Goal: Transaction & Acquisition: Purchase product/service

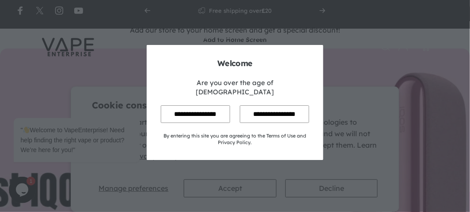
click at [211, 109] on input "**********" at bounding box center [195, 114] width 69 height 17
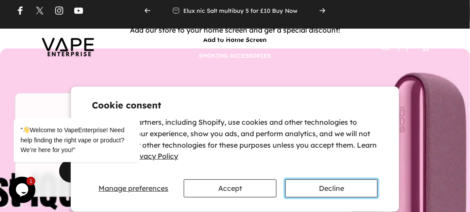
click at [318, 190] on button "Decline" at bounding box center [331, 189] width 93 height 18
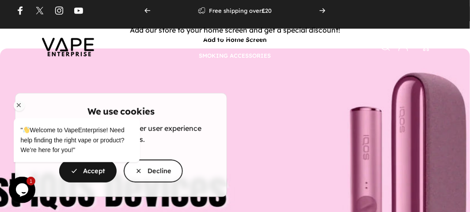
click at [150, 170] on div "" Welcome to VapeEnterprise! Need help finding the right vape or product? We’re…" at bounding box center [87, 103] width 159 height 134
click at [138, 170] on div "" Welcome to VapeEnterprise! Need help finding the right vape or product? We’re…" at bounding box center [87, 103] width 159 height 134
click at [18, 104] on icon "Chat attention grabber" at bounding box center [19, 105] width 8 height 8
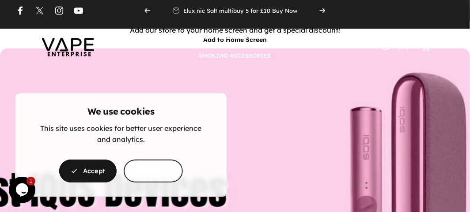
click at [159, 159] on span "button" at bounding box center [153, 136] width 89 height 46
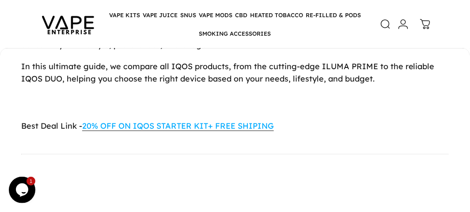
scroll to position [565, 0]
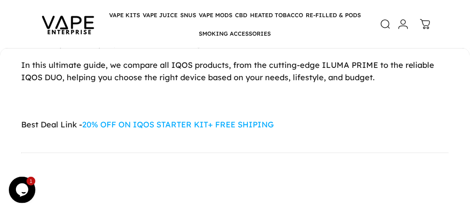
click at [197, 127] on span "20% OFF ON IQOS STARTER KIT+ FREE SHIPING" at bounding box center [178, 125] width 192 height 10
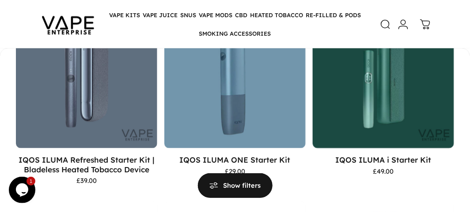
scroll to position [404, 0]
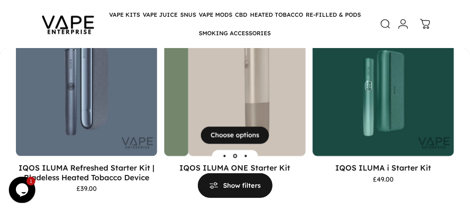
click at [224, 113] on img "IQOS ILUMA ONE Starter Kit" at bounding box center [259, 85] width 141 height 141
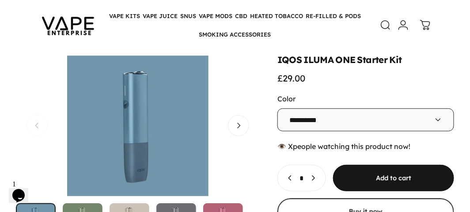
scroll to position [53, 0]
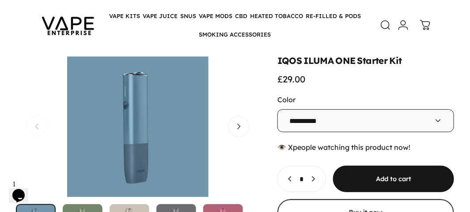
click at [135, 122] on button "Open media 1 in modal" at bounding box center [138, 127] width 244 height 141
click at [237, 130] on span "Next" at bounding box center [238, 127] width 32 height 42
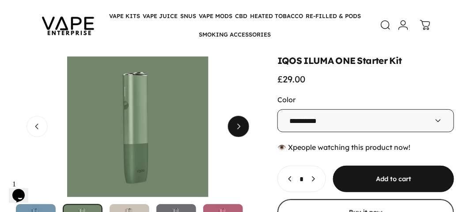
click at [237, 130] on span "Next" at bounding box center [238, 127] width 32 height 42
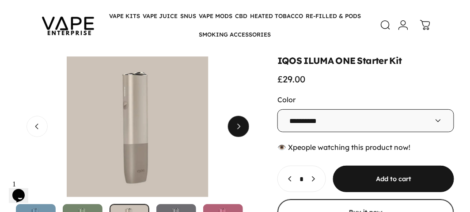
click at [237, 130] on span "Next" at bounding box center [238, 127] width 32 height 42
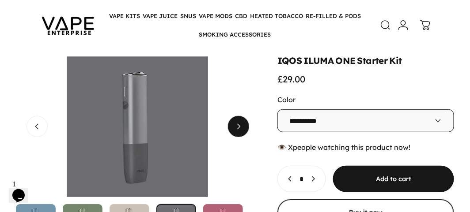
click at [237, 130] on span "Next" at bounding box center [238, 127] width 32 height 42
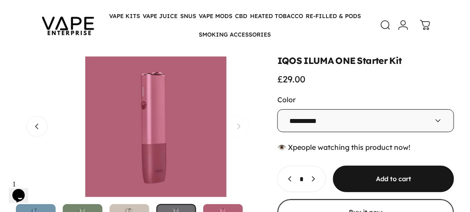
scroll to position [0, 976]
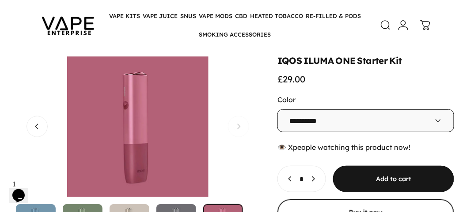
click at [237, 130] on button "Open media 5 in modal" at bounding box center [138, 127] width 244 height 141
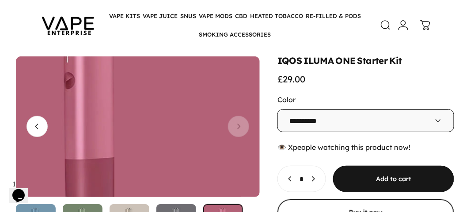
click at [237, 130] on media-hover-overlay "Gallery Viewer" at bounding box center [138, 127] width 244 height 141
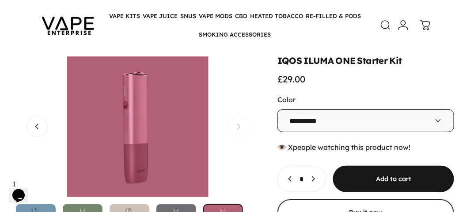
click at [237, 130] on button "Open media 5 in modal" at bounding box center [138, 127] width 244 height 141
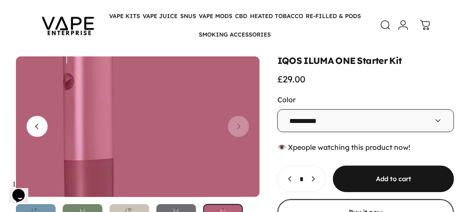
click at [240, 129] on media-hover-overlay "Gallery Viewer" at bounding box center [138, 127] width 244 height 141
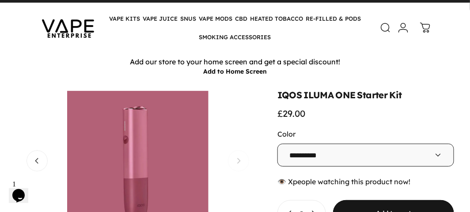
scroll to position [0, 0]
